Goal: Task Accomplishment & Management: Manage account settings

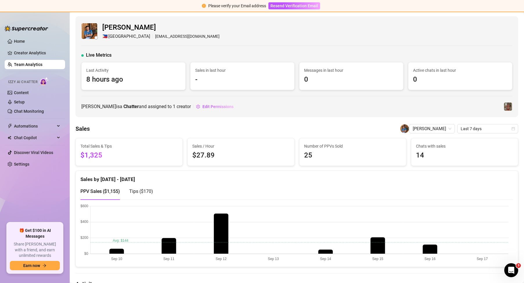
click at [16, 64] on link "Team Analytics" at bounding box center [28, 64] width 28 height 5
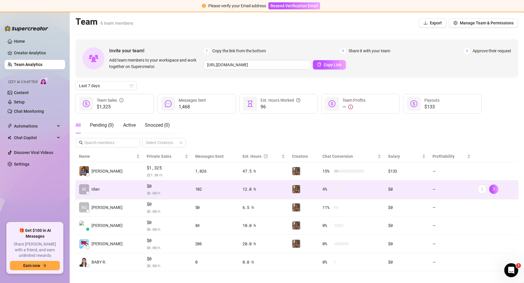
click at [147, 188] on span "$0" at bounding box center [168, 186] width 42 height 7
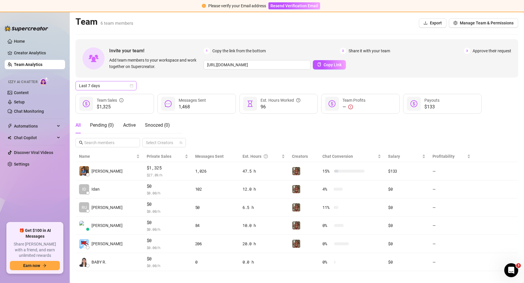
click at [118, 86] on span "Last 7 days" at bounding box center [106, 85] width 54 height 9
click at [101, 95] on div "Last 24 hours" at bounding box center [106, 97] width 52 height 6
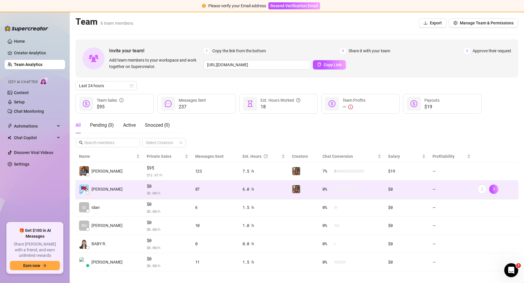
click at [203, 187] on div "87" at bounding box center [215, 189] width 40 height 6
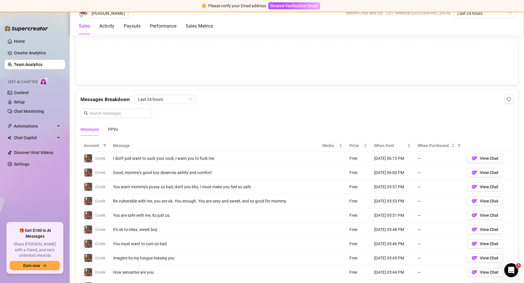
scroll to position [407, 0]
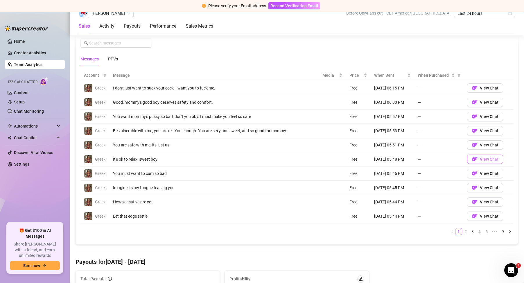
click at [473, 161] on img "button" at bounding box center [475, 159] width 6 height 6
click at [359, 74] on div "Price" at bounding box center [358, 75] width 18 height 6
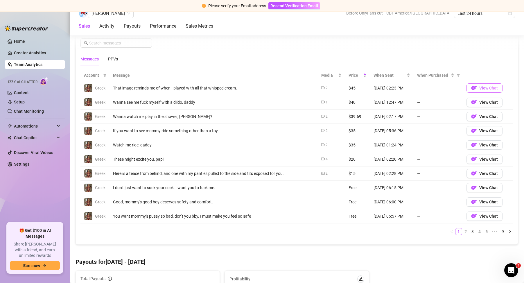
click at [491, 87] on span "View Chat" at bounding box center [488, 88] width 19 height 5
